Goal: Task Accomplishment & Management: Complete application form

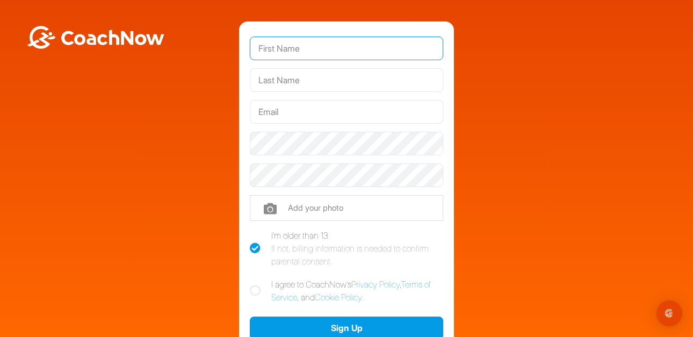
click at [319, 47] on input "text" at bounding box center [346, 49] width 193 height 24
type input "[PERSON_NAME]"
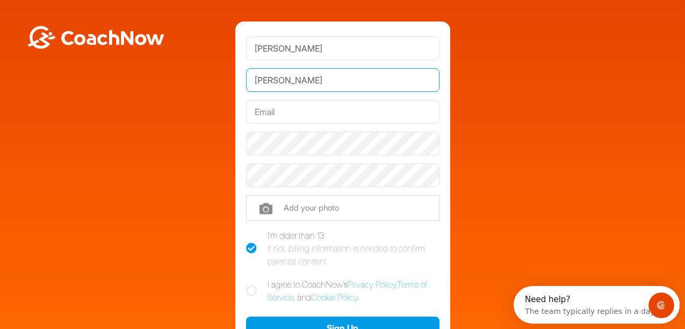
type input "[PERSON_NAME]"
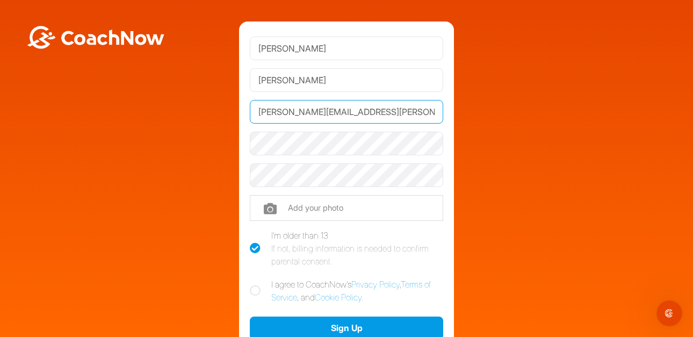
type input "[PERSON_NAME][EMAIL_ADDRESS][PERSON_NAME][DOMAIN_NAME]"
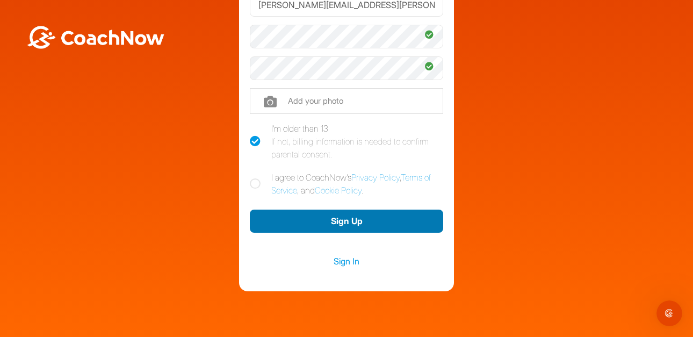
scroll to position [107, 0]
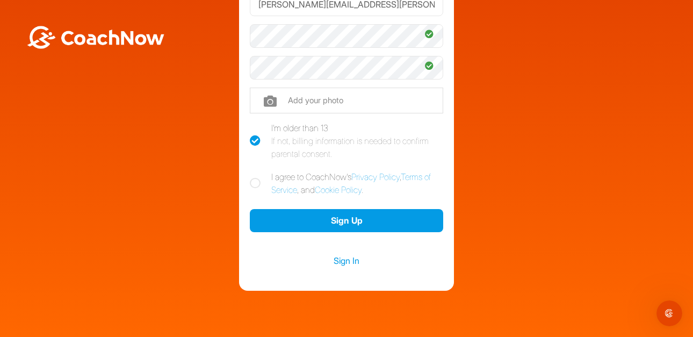
click at [250, 183] on icon at bounding box center [255, 183] width 11 height 11
click at [250, 177] on input "I agree to CoachNow's Privacy Policy , Terms of Service , and Cookie Policy ." at bounding box center [253, 173] width 7 height 7
checkbox input "true"
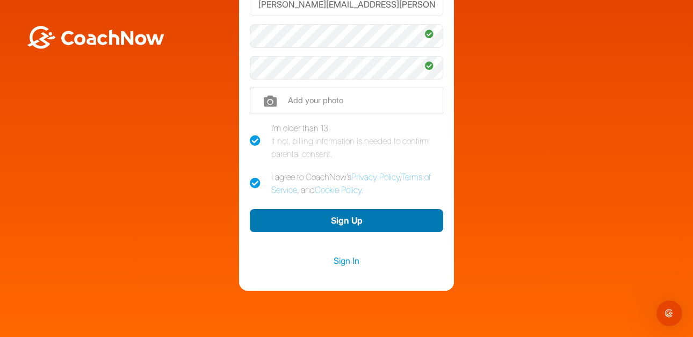
click at [362, 222] on button "Sign Up" at bounding box center [346, 220] width 193 height 23
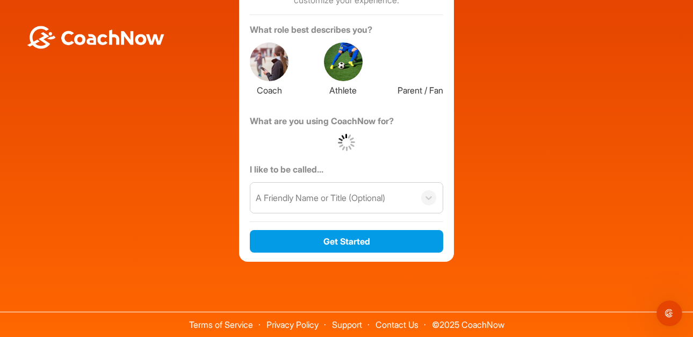
scroll to position [90, 0]
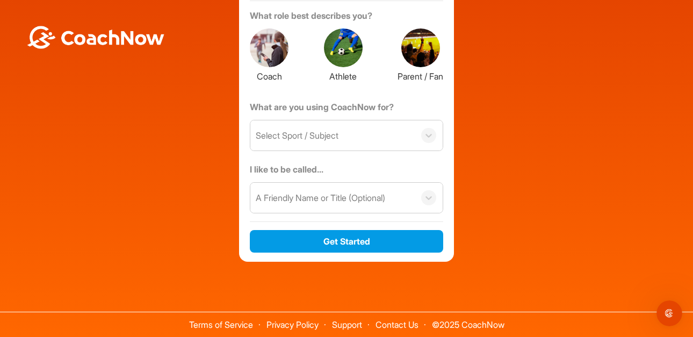
click at [433, 135] on div at bounding box center [429, 135] width 28 height 15
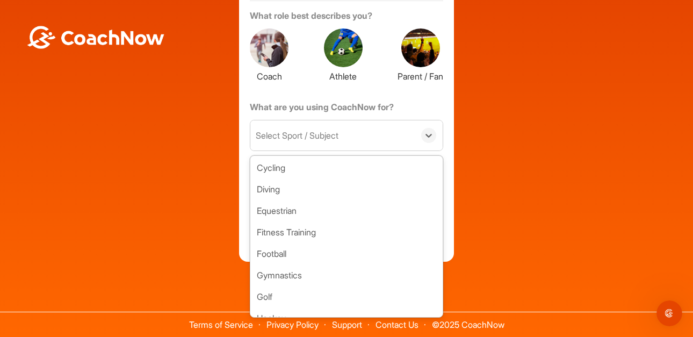
scroll to position [161, 0]
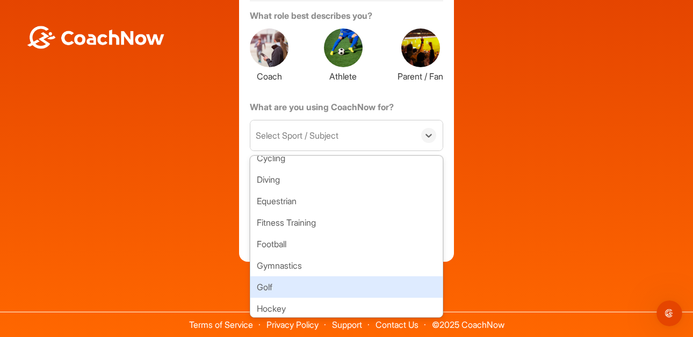
click at [282, 279] on div "Golf" at bounding box center [346, 286] width 192 height 21
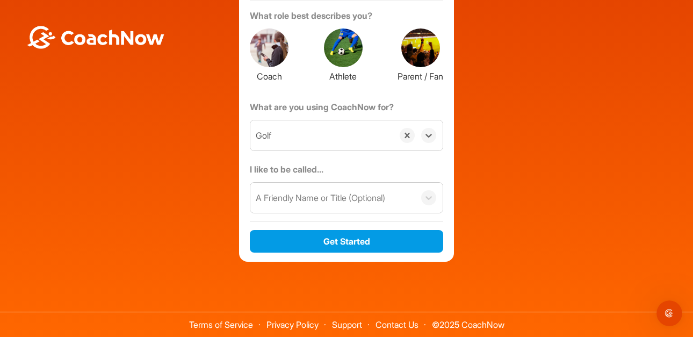
click at [364, 205] on div "A Friendly Name or Title (Optional)" at bounding box center [332, 198] width 164 height 30
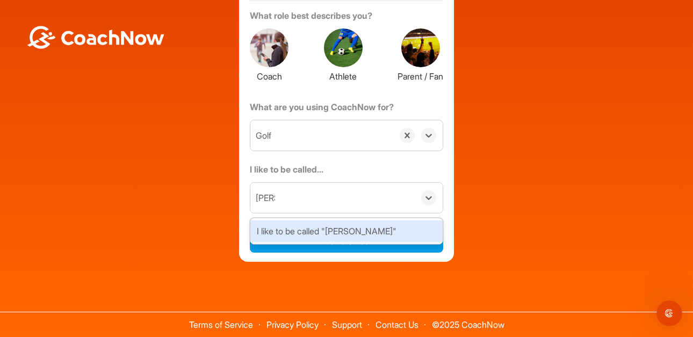
type input "[PERSON_NAME]"
drag, startPoint x: 571, startPoint y: 202, endPoint x: 566, endPoint y: 206, distance: 7.2
click at [570, 206] on div "About You Tell us a little bit about yourself so we can customize your experien…" at bounding box center [346, 97] width 683 height 330
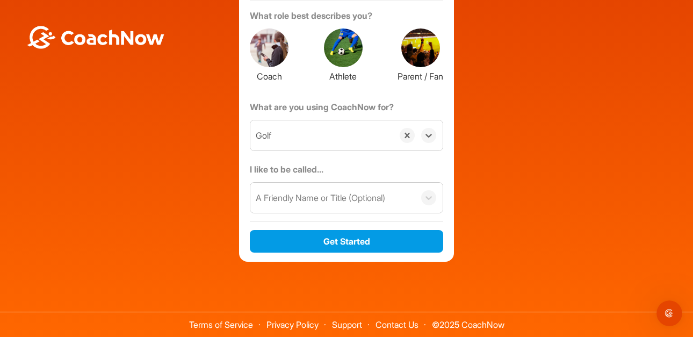
click at [356, 195] on div "A Friendly Name or Title (Optional)" at bounding box center [321, 197] width 130 height 13
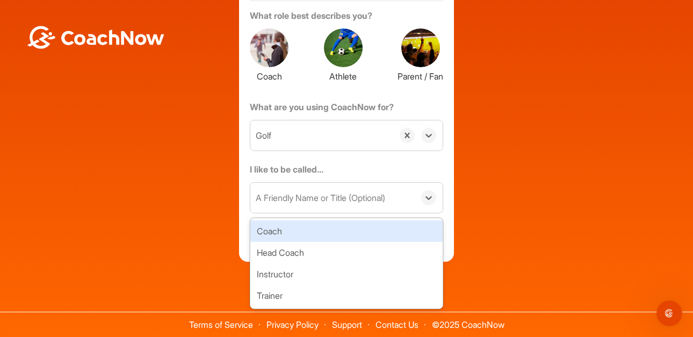
click at [566, 187] on div "About You Tell us a little bit about yourself so we can customize your experien…" at bounding box center [346, 97] width 683 height 330
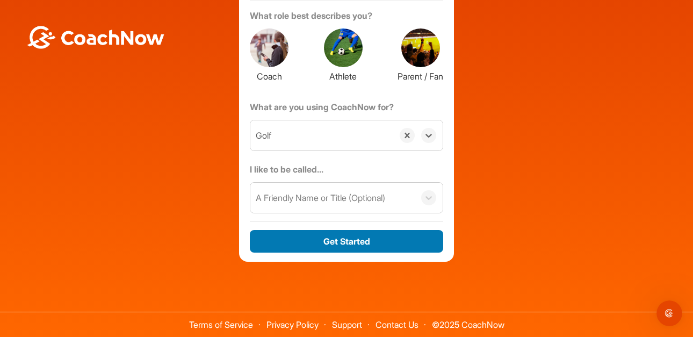
click at [360, 242] on button "Get Started" at bounding box center [346, 241] width 193 height 23
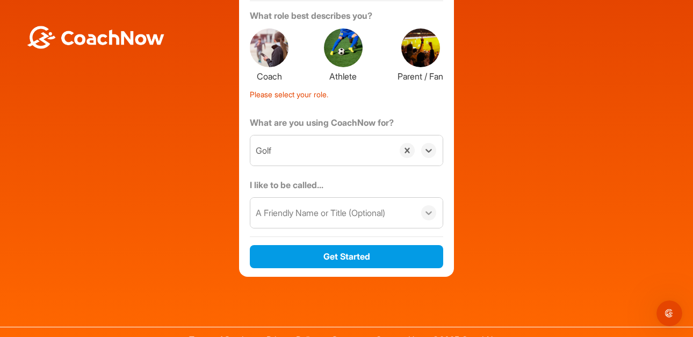
click at [424, 213] on icon at bounding box center [429, 212] width 11 height 11
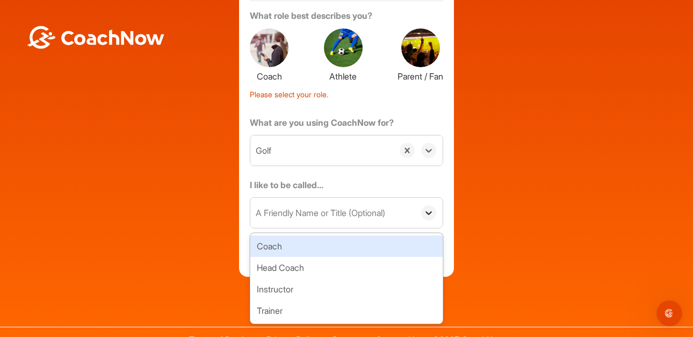
click at [427, 212] on icon at bounding box center [429, 213] width 6 height 4
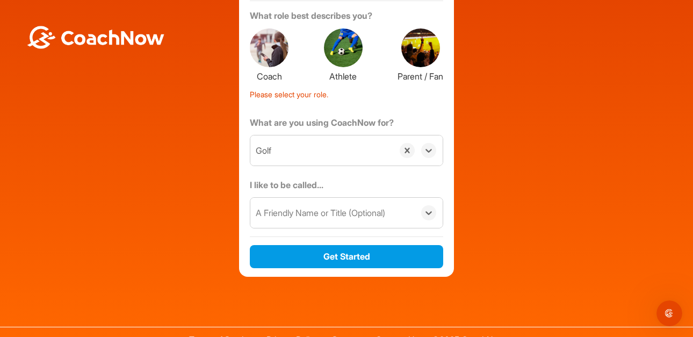
scroll to position [0, 0]
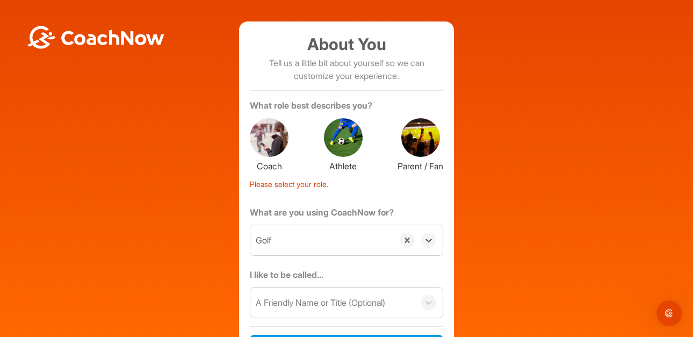
click at [278, 142] on div at bounding box center [269, 137] width 39 height 39
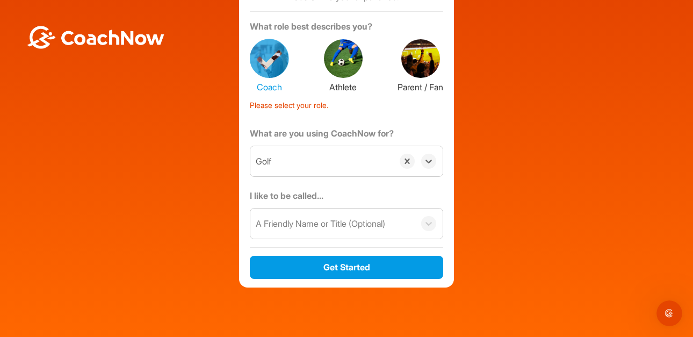
scroll to position [105, 0]
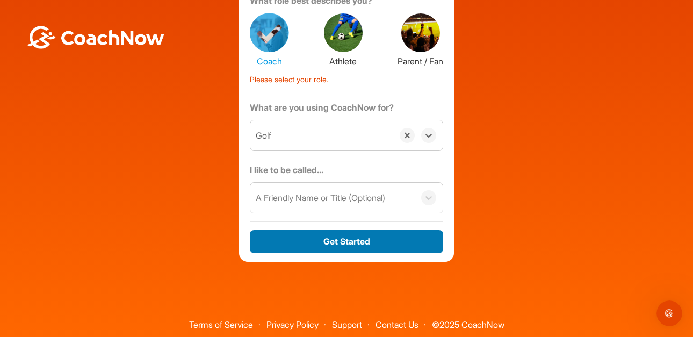
click at [333, 243] on button "Get Started" at bounding box center [346, 241] width 193 height 23
